Goal: Task Accomplishment & Management: Use online tool/utility

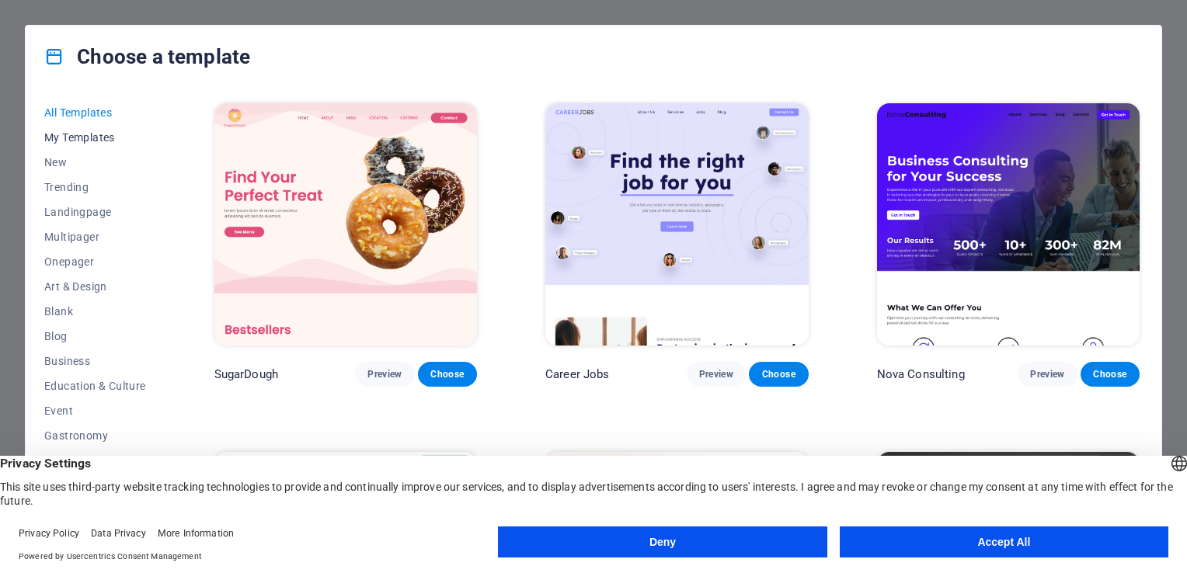
click at [99, 136] on span "My Templates" at bounding box center [95, 137] width 102 height 12
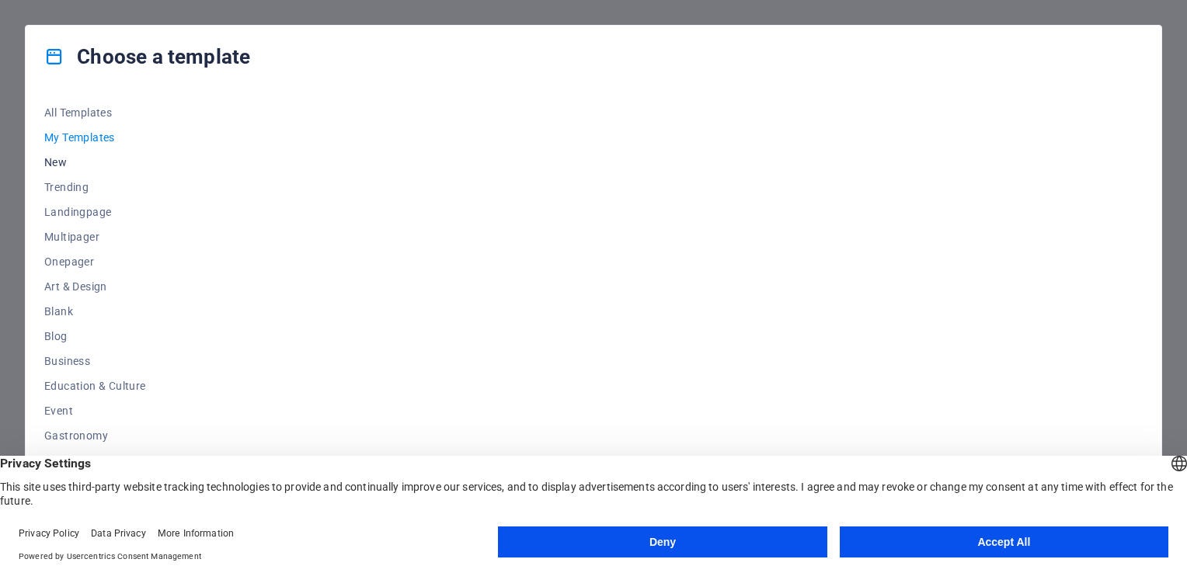
click at [64, 157] on span "New" at bounding box center [95, 162] width 102 height 12
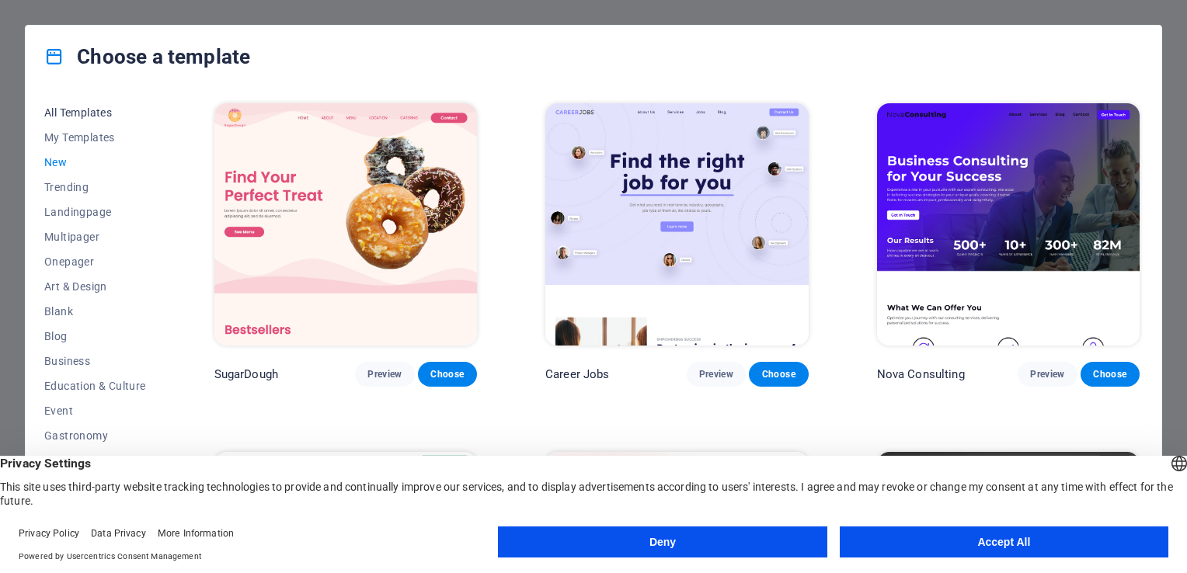
click at [86, 113] on span "All Templates" at bounding box center [95, 112] width 102 height 12
click at [101, 141] on span "My Templates" at bounding box center [95, 137] width 102 height 12
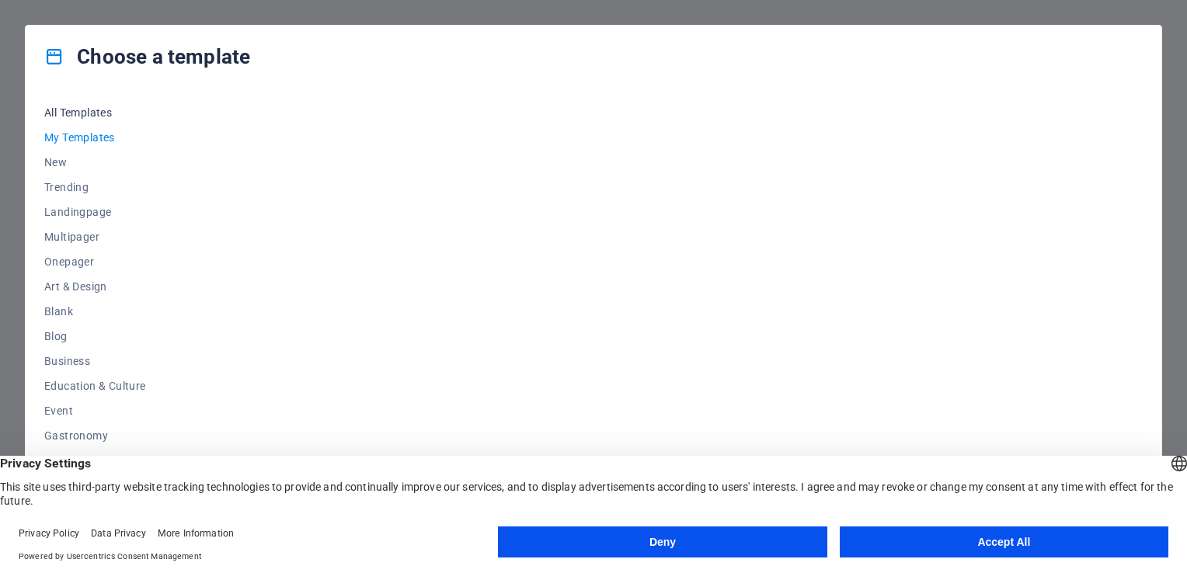
click at [95, 113] on span "All Templates" at bounding box center [95, 112] width 102 height 12
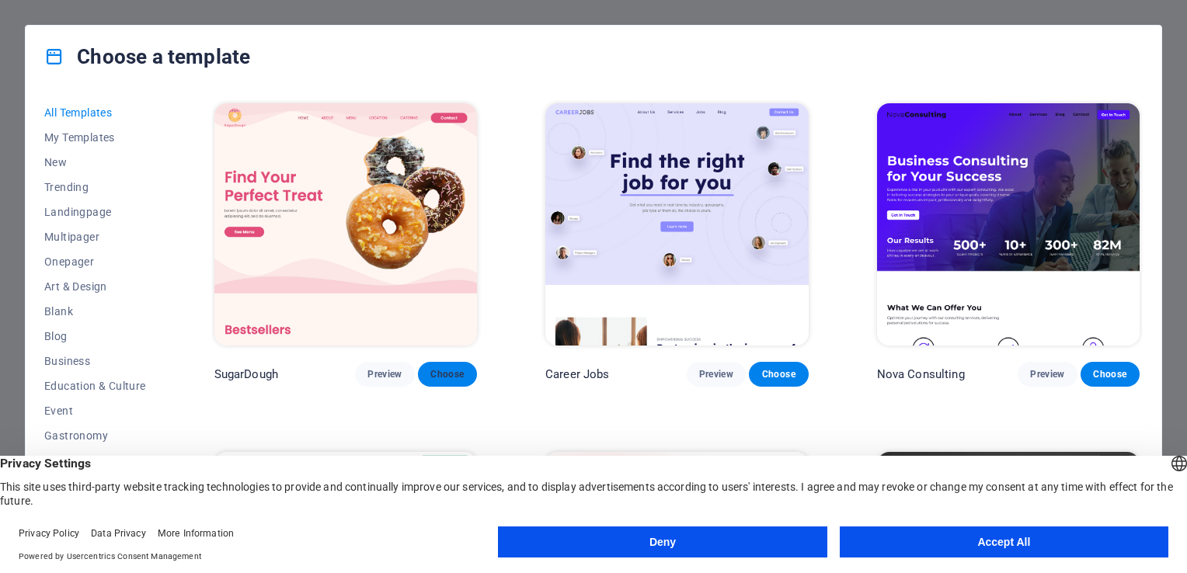
click at [459, 370] on span "Choose" at bounding box center [447, 374] width 34 height 12
click at [880, 544] on button "Accept All" at bounding box center [1004, 542] width 329 height 31
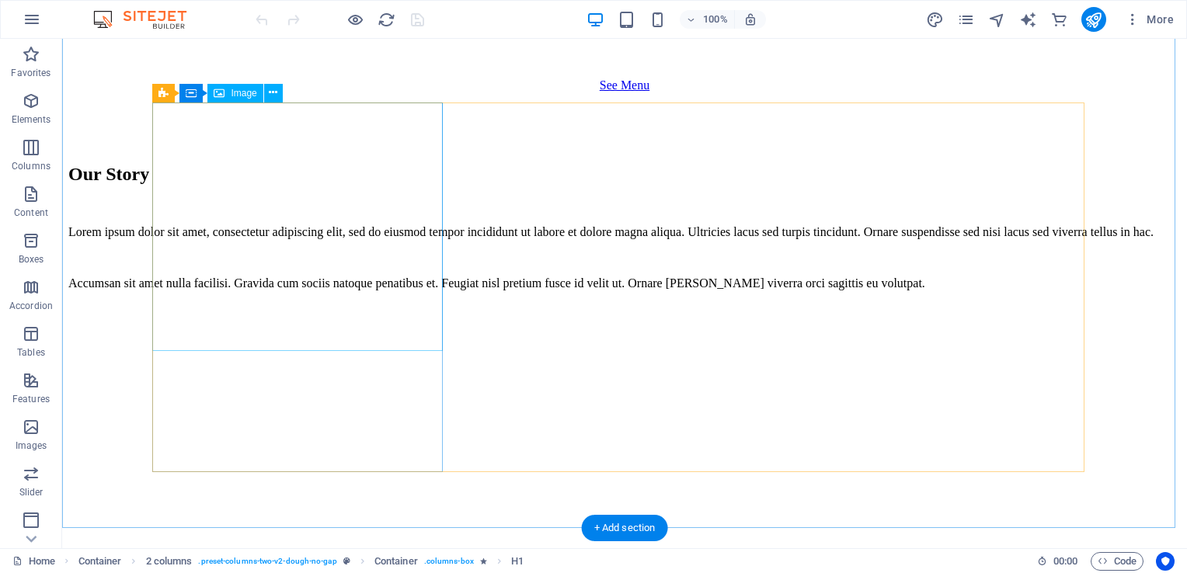
scroll to position [2771, 0]
